Goal: Task Accomplishment & Management: Use online tool/utility

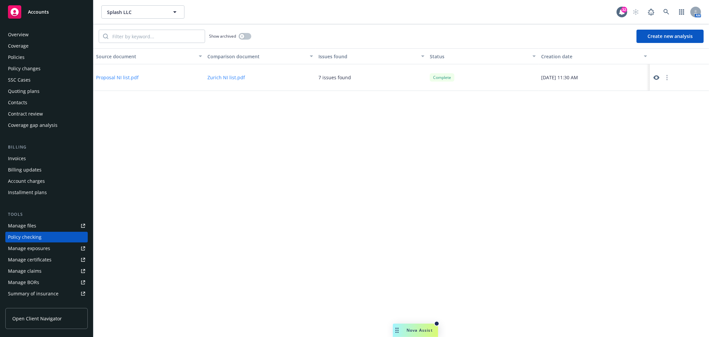
scroll to position [58, 0]
